Goal: Task Accomplishment & Management: Use online tool/utility

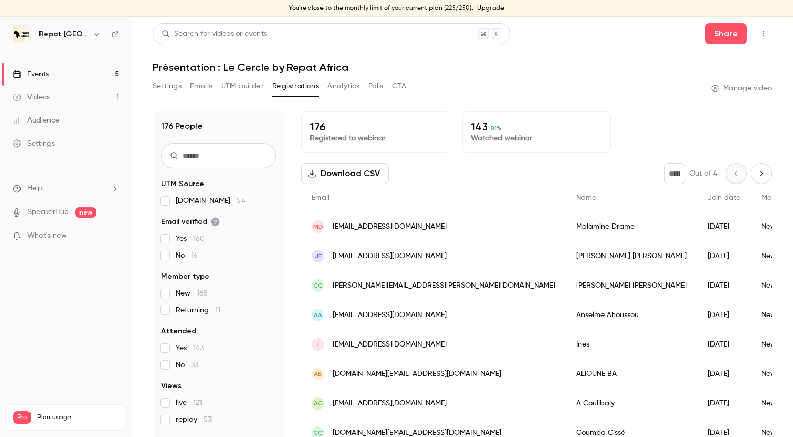
click at [62, 69] on link "Events 5" at bounding box center [65, 74] width 131 height 23
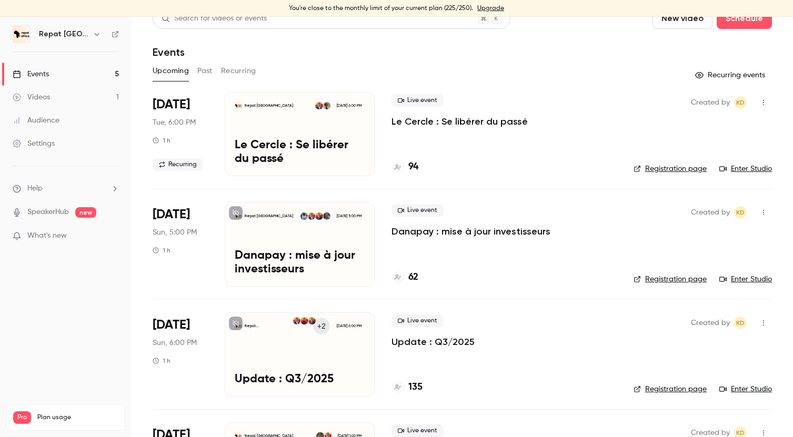
scroll to position [19, 0]
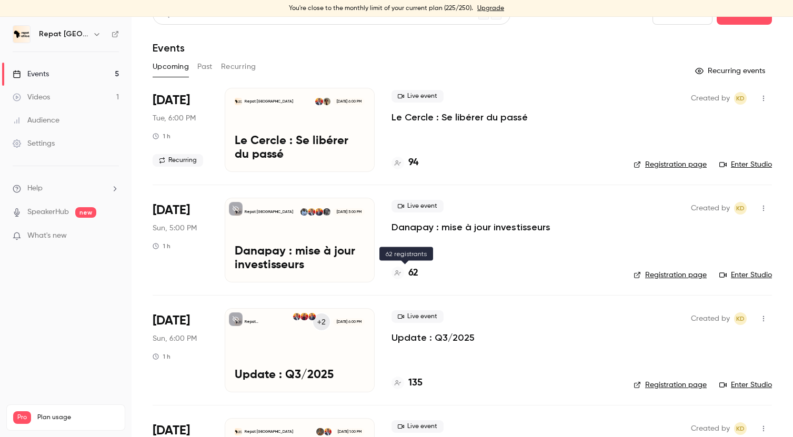
click at [413, 274] on h4 "62" at bounding box center [413, 273] width 10 height 14
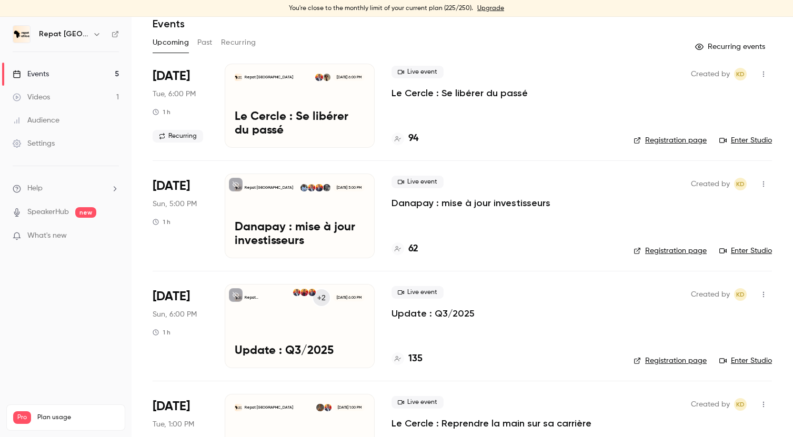
scroll to position [47, 0]
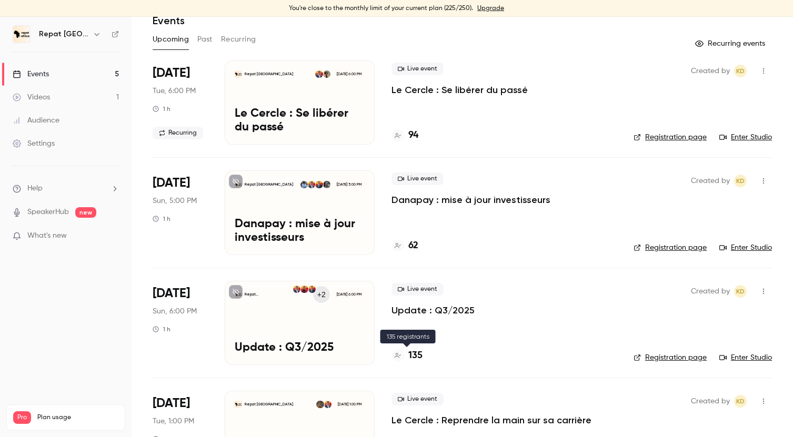
click at [416, 355] on h4 "135" at bounding box center [415, 356] width 14 height 14
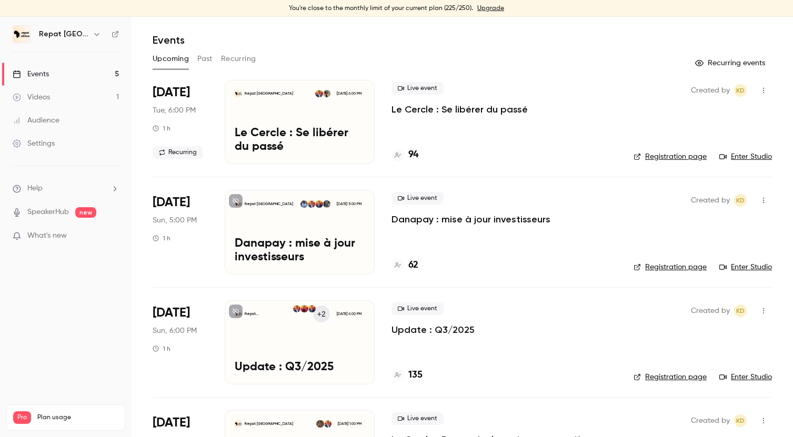
scroll to position [39, 0]
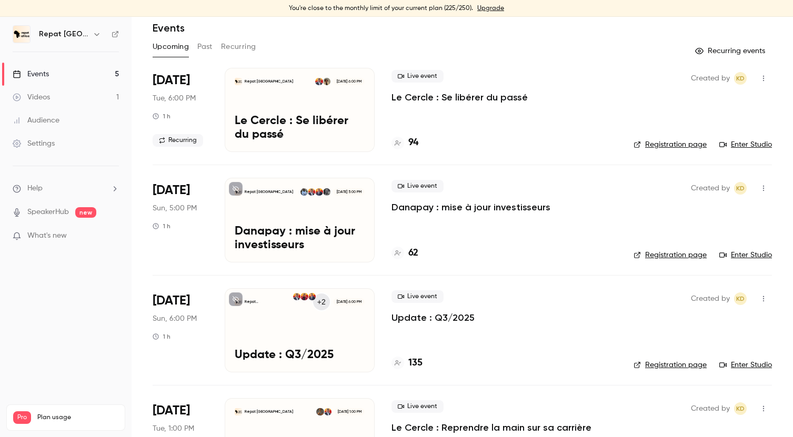
click at [415, 139] on h4 "94" at bounding box center [413, 143] width 10 height 14
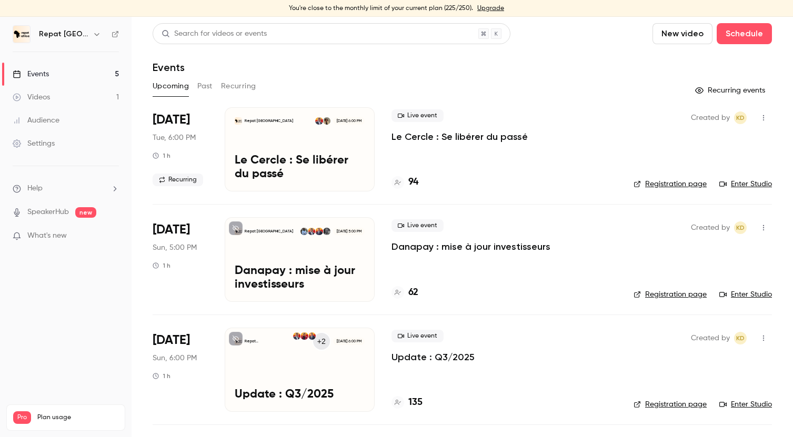
click at [764, 115] on icon "button" at bounding box center [763, 117] width 8 height 7
click at [708, 171] on div "Invite to Studio" at bounding box center [723, 172] width 80 height 11
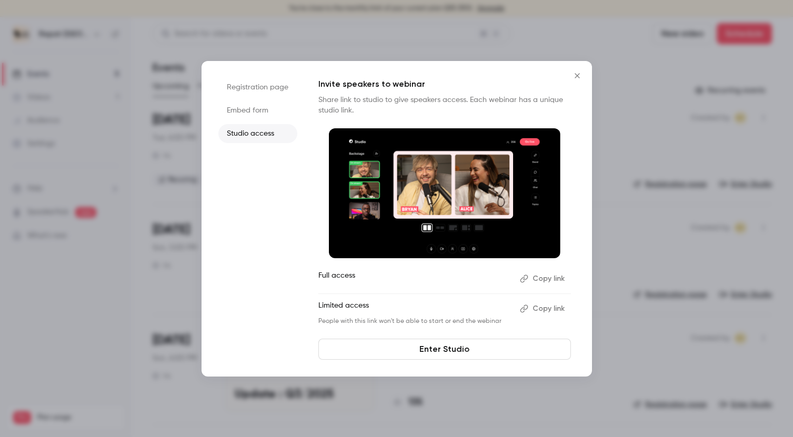
click at [576, 75] on icon "Close" at bounding box center [576, 75] width 5 height 5
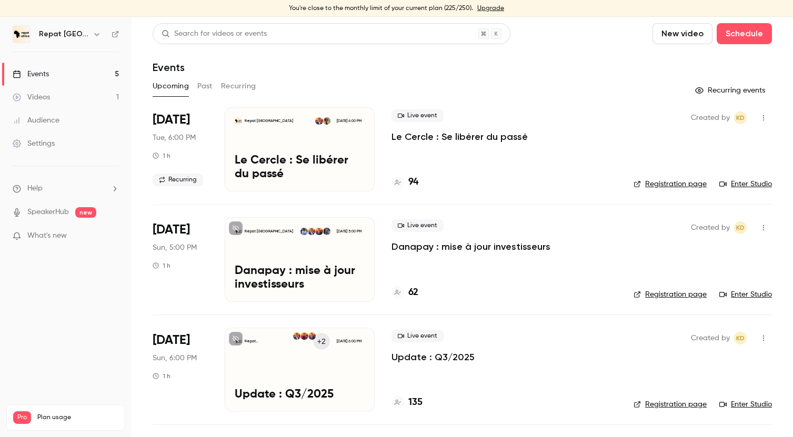
click at [470, 133] on p "Le Cercle : Se libérer du passé" at bounding box center [459, 136] width 136 height 13
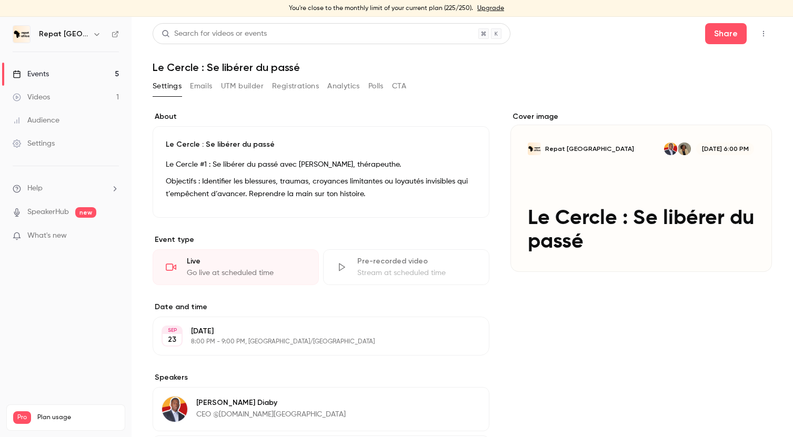
click at [764, 34] on icon "button" at bounding box center [763, 33] width 8 height 7
click at [709, 62] on div "Enter Studio" at bounding box center [723, 60] width 80 height 11
